Goal: Information Seeking & Learning: Learn about a topic

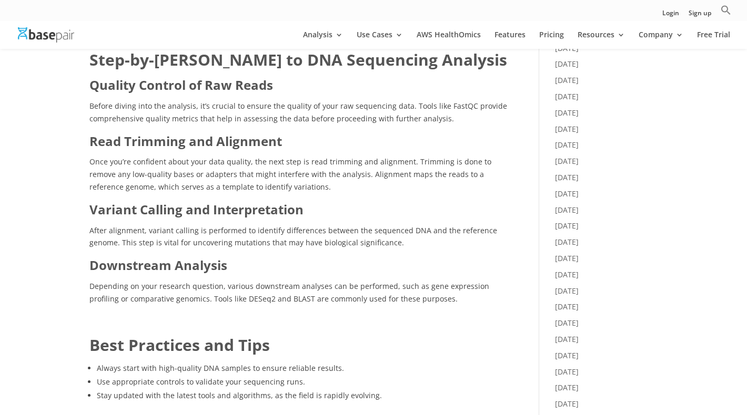
scroll to position [581, 0]
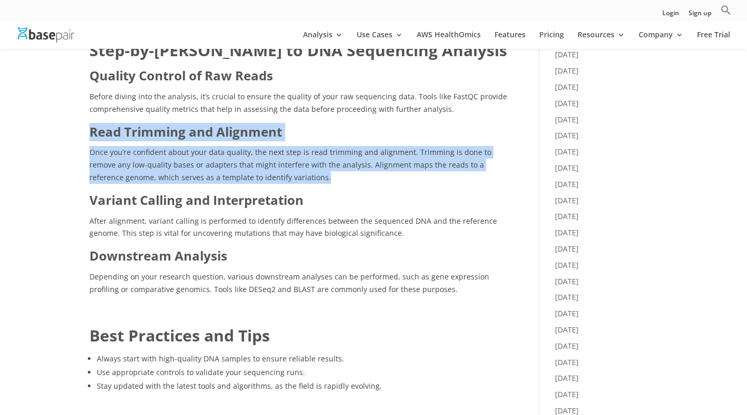
drag, startPoint x: 89, startPoint y: 131, endPoint x: 291, endPoint y: 175, distance: 206.2
click at [291, 175] on div "Step-by-[PERSON_NAME] to DNA Sequencing Analysis Quality Control of Raw Reads B…" at bounding box center [298, 167] width 418 height 257
copy div "Read Trimming and Alignment Once you’re confident about your data quality, the …"
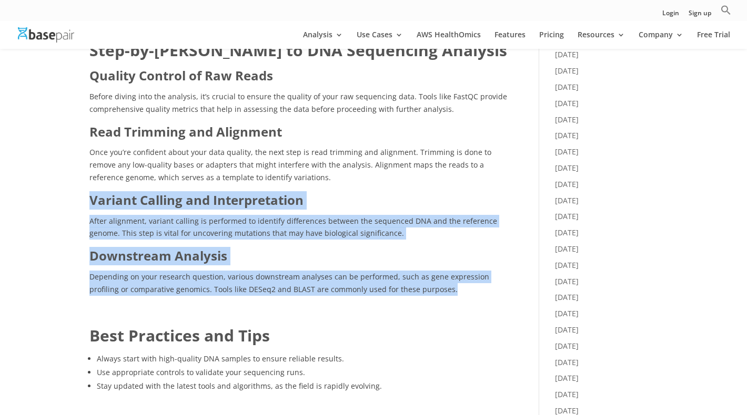
drag, startPoint x: 91, startPoint y: 197, endPoint x: 425, endPoint y: 288, distance: 346.4
click at [425, 288] on div "Step-by-[PERSON_NAME] to DNA Sequencing Analysis Quality Control of Raw Reads B…" at bounding box center [298, 167] width 418 height 257
copy div "Variant Calling and Interpretation After alignment, variant calling is performe…"
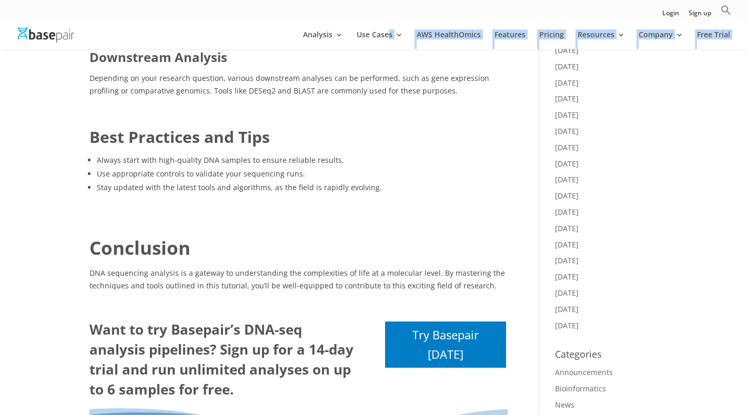
scroll to position [774, 0]
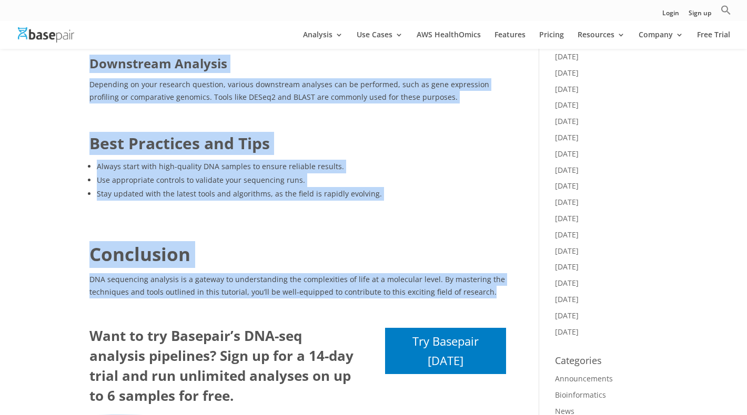
drag, startPoint x: 91, startPoint y: 195, endPoint x: 491, endPoint y: 291, distance: 411.4
copy div "Lore ip DOL Sitametcon? ADI elitseddoe te inc utlabor et doloremagna ali enimad…"
click at [490, 243] on h2 "Conclusion" at bounding box center [298, 257] width 418 height 32
